Goal: Complete application form

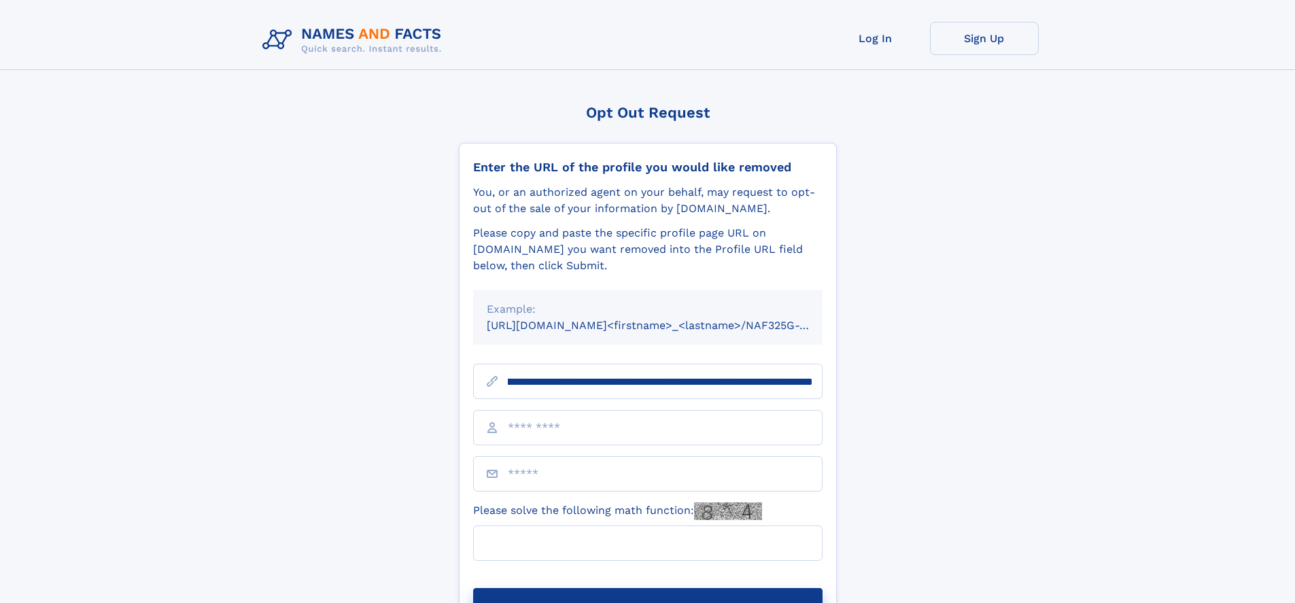
scroll to position [0, 150]
type input "**********"
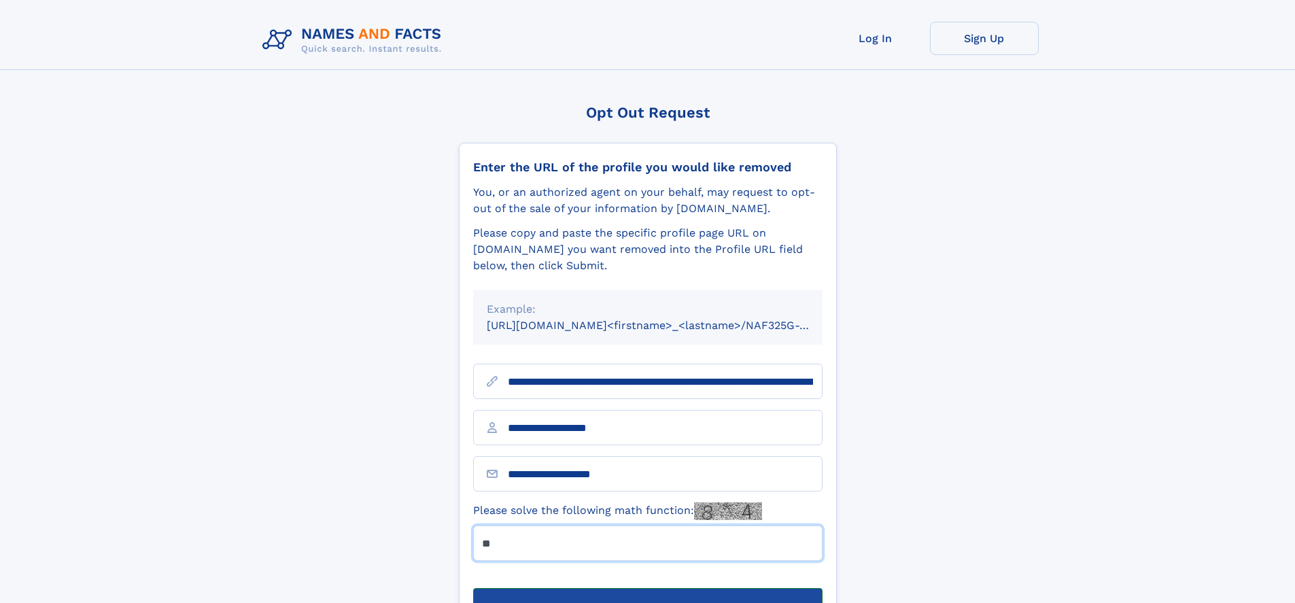
type input "**"
click at [647, 588] on button "Submit Opt Out Request" at bounding box center [648, 610] width 350 height 44
